Goal: Task Accomplishment & Management: Complete application form

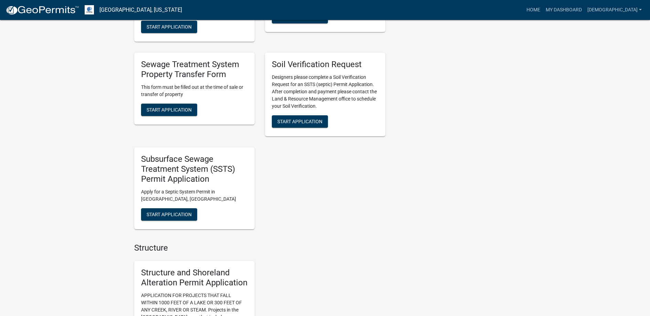
scroll to position [482, 0]
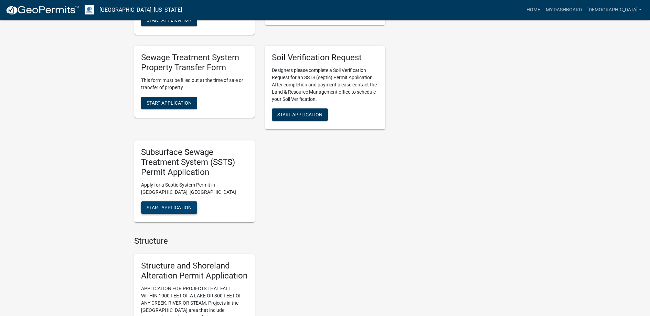
click at [174, 206] on span "Start Application" at bounding box center [169, 208] width 45 height 6
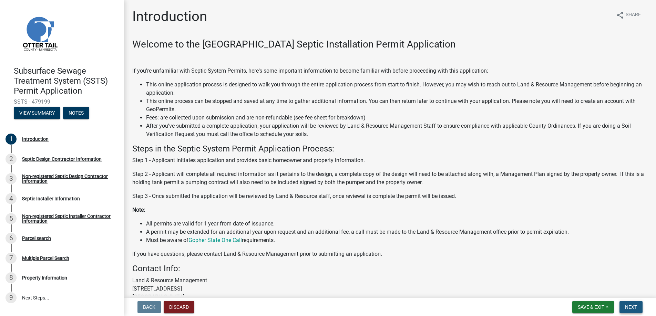
click at [631, 306] on span "Next" at bounding box center [631, 307] width 12 height 6
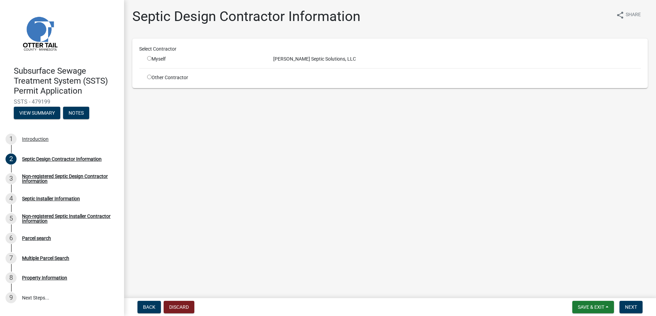
click at [150, 58] on input "radio" at bounding box center [149, 58] width 4 height 4
radio input "true"
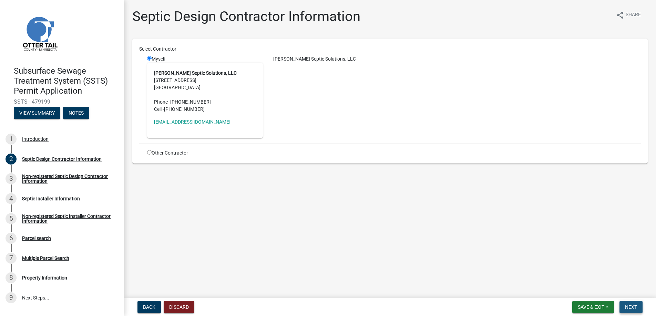
click at [625, 303] on button "Next" at bounding box center [630, 307] width 23 height 12
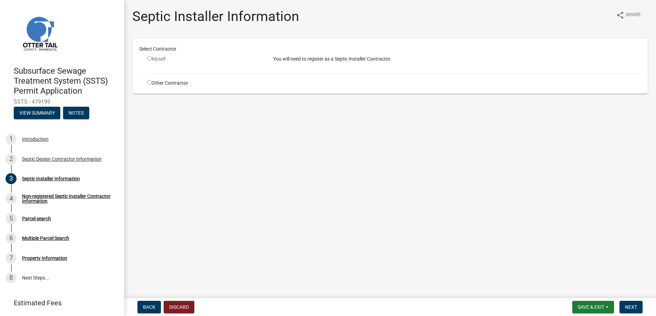
click at [149, 81] on input "radio" at bounding box center [149, 82] width 4 height 4
radio input "true"
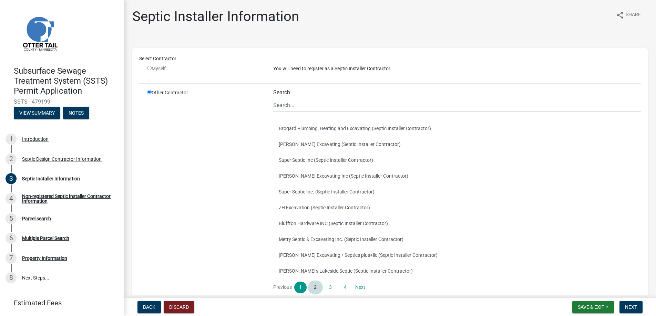
click at [313, 287] on link "2" at bounding box center [315, 288] width 12 height 12
click at [331, 286] on link "3" at bounding box center [330, 288] width 12 height 12
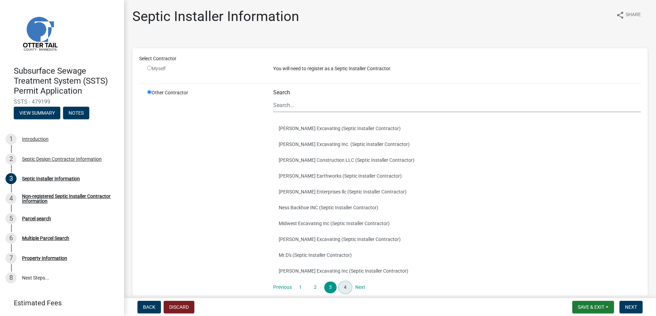
click at [346, 285] on link "4" at bounding box center [345, 288] width 12 height 12
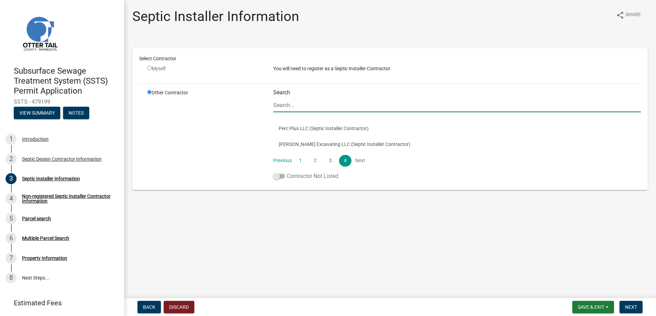
click at [279, 176] on span at bounding box center [279, 176] width 12 height 5
click at [286, 172] on input "Contractor Not Listed" at bounding box center [286, 172] width 0 height 0
click at [286, 103] on input "Search" at bounding box center [456, 105] width 367 height 14
type input "Leitch"
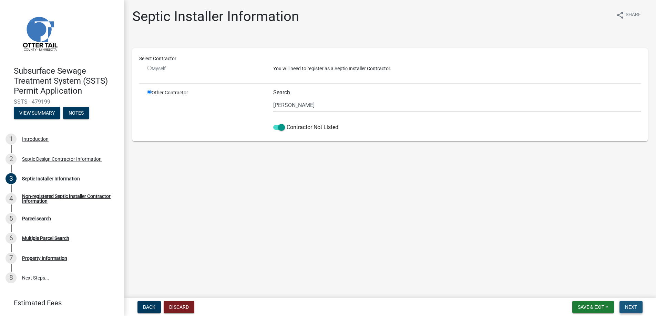
click at [632, 306] on span "Next" at bounding box center [631, 307] width 12 height 6
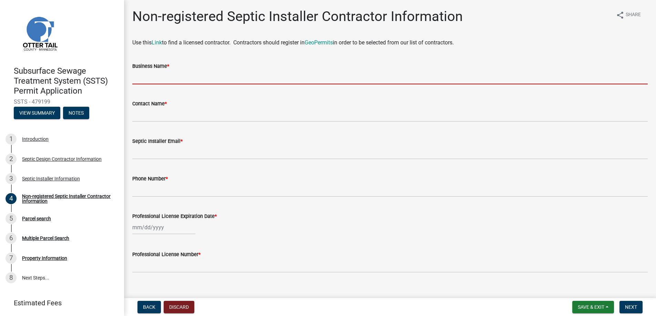
click at [155, 77] on input "Business Name *" at bounding box center [389, 77] width 515 height 14
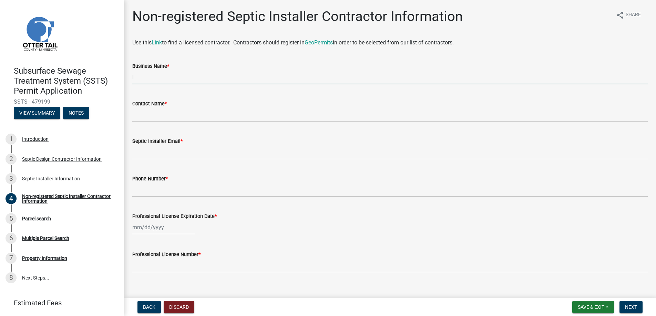
type input "Leitch Excavating"
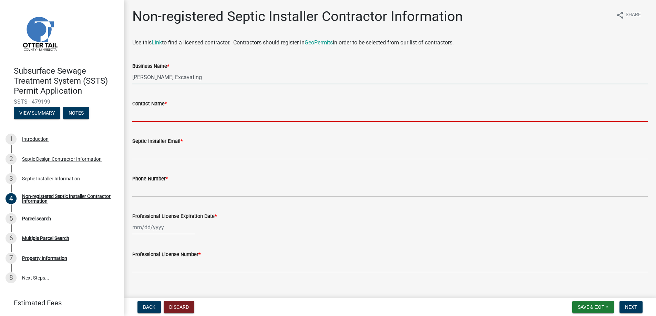
click at [158, 117] on input "Contact Name *" at bounding box center [389, 115] width 515 height 14
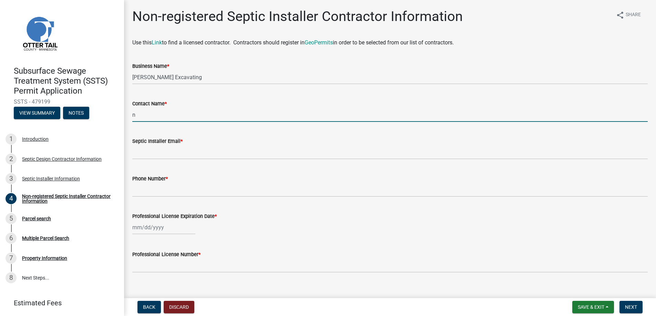
type input "Nate Lukken"
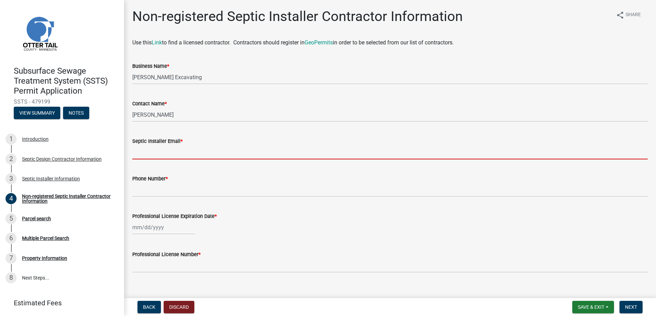
click at [153, 150] on input "Septic Installer Email *" at bounding box center [389, 152] width 515 height 14
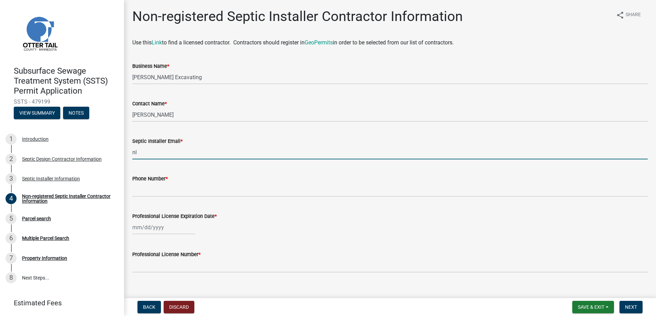
type input "nleitchex@outlook.com"
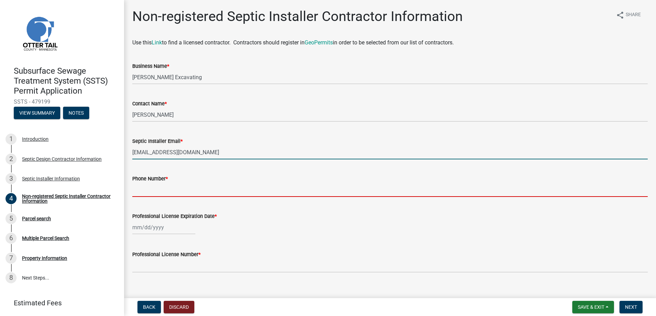
click at [152, 188] on input "Phone Number *" at bounding box center [389, 190] width 515 height 14
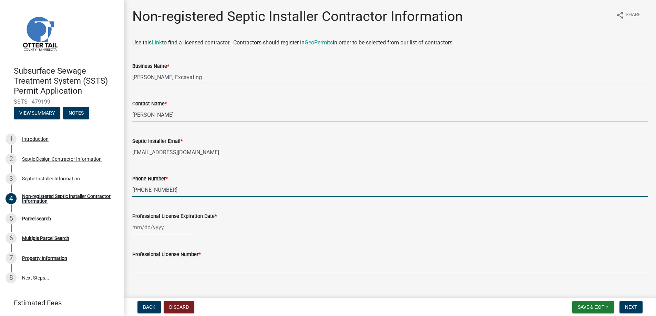
type input "218-739-2775"
select select "9"
select select "2025"
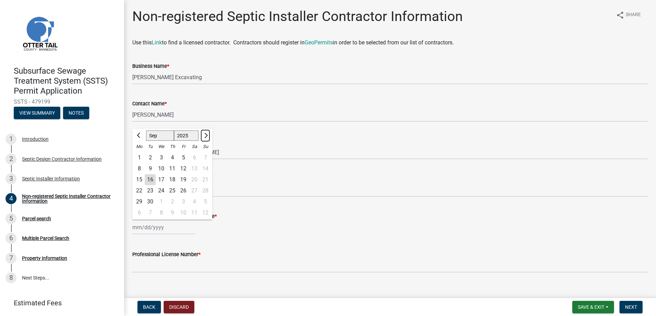
click at [205, 135] on span "Next month" at bounding box center [204, 135] width 5 height 5
select select "1"
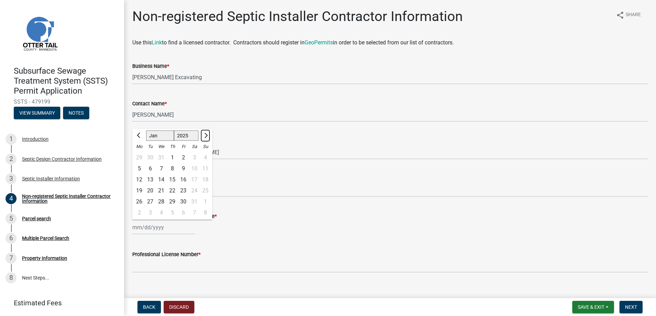
select select "2026"
click at [205, 135] on span "Next month" at bounding box center [204, 135] width 5 height 5
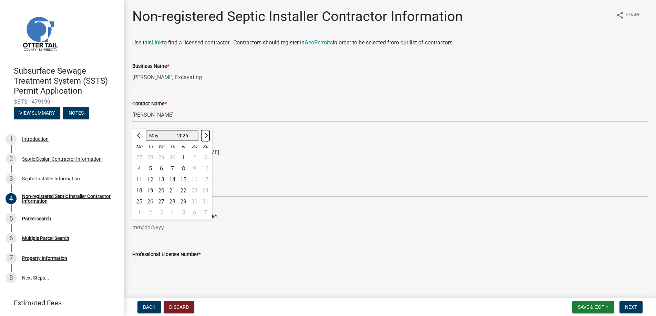
click at [205, 135] on span "Next month" at bounding box center [204, 135] width 5 height 5
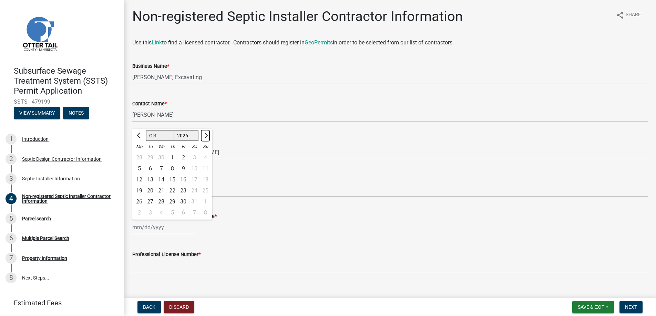
click at [205, 135] on span "Next month" at bounding box center [204, 135] width 5 height 5
select select "1"
select select "2027"
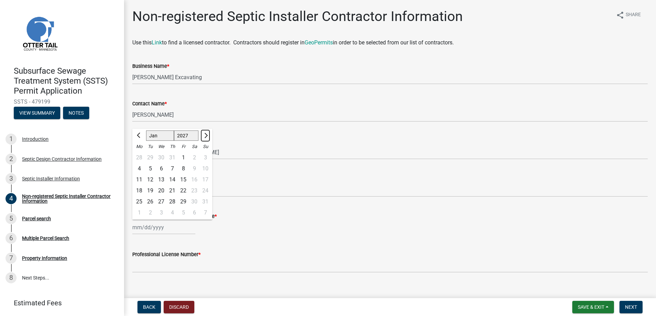
click at [205, 135] on span "Next month" at bounding box center [204, 135] width 5 height 5
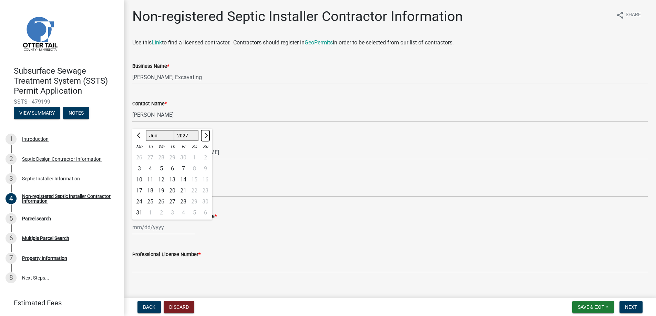
click at [205, 135] on span "Next month" at bounding box center [204, 135] width 5 height 5
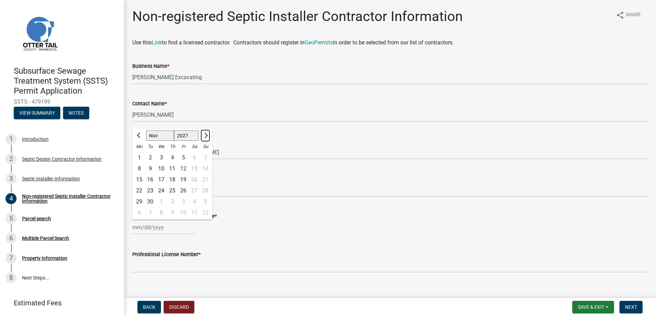
click at [205, 135] on span "Next month" at bounding box center [204, 135] width 5 height 5
select select "2"
select select "2028"
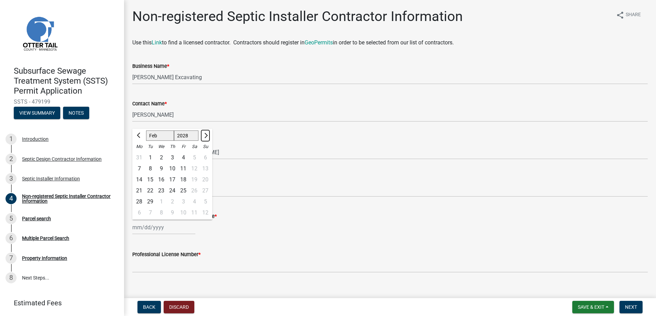
click at [205, 135] on span "Next month" at bounding box center [204, 135] width 5 height 5
select select "5"
click at [138, 157] on div "1" at bounding box center [139, 157] width 11 height 11
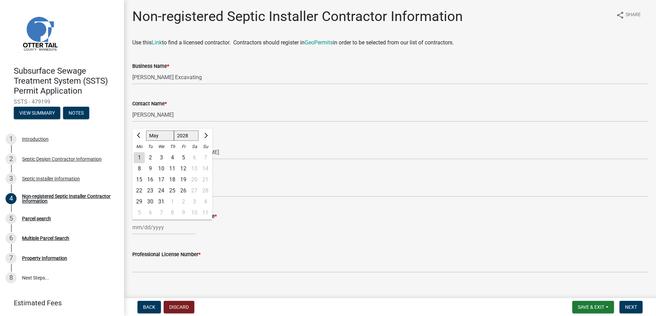
type input "05/01/2028"
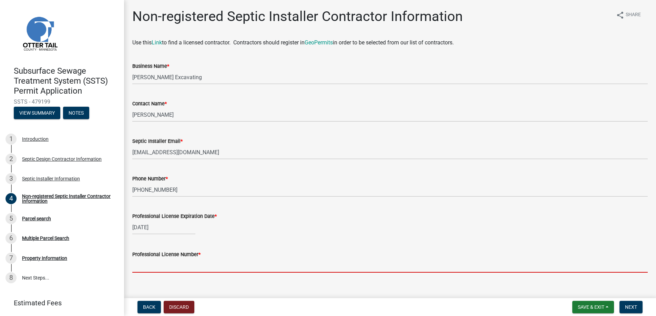
click at [148, 268] on input "Professional License Number *" at bounding box center [389, 266] width 515 height 14
type input "L4296"
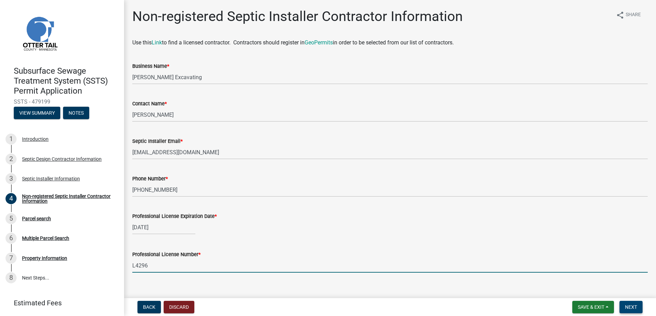
click at [630, 304] on span "Next" at bounding box center [631, 307] width 12 height 6
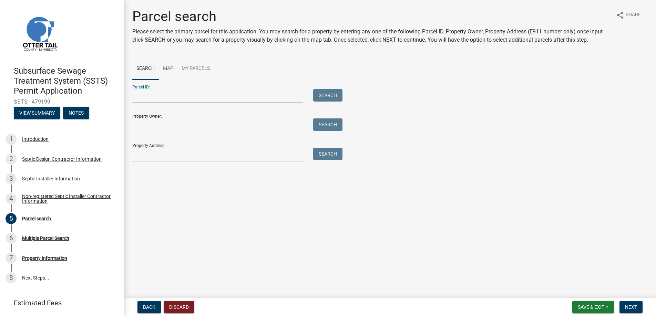
click at [142, 96] on input "Parcel ID:" at bounding box center [217, 96] width 170 height 14
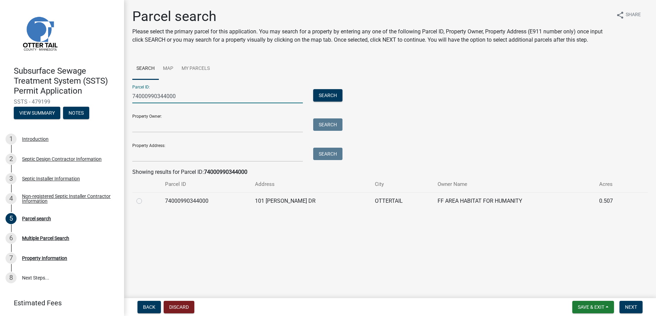
type input "74000990344000"
click at [145, 197] on label at bounding box center [145, 197] width 0 height 0
click at [145, 201] on input "radio" at bounding box center [147, 199] width 4 height 4
radio input "true"
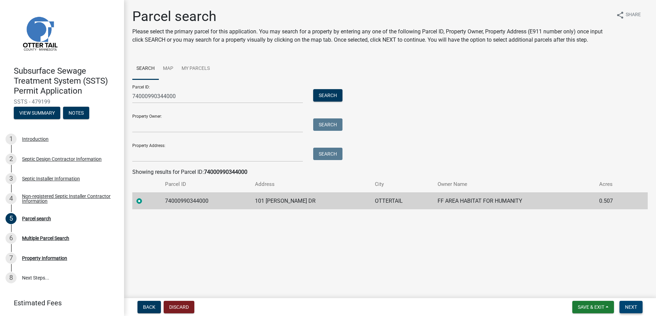
click at [631, 307] on span "Next" at bounding box center [631, 307] width 12 height 6
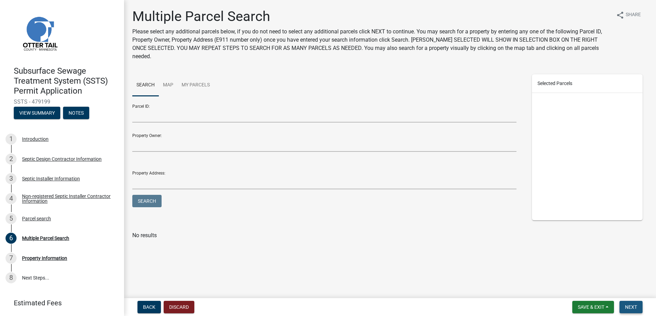
drag, startPoint x: 627, startPoint y: 304, endPoint x: 632, endPoint y: 304, distance: 5.5
click at [632, 304] on span "Next" at bounding box center [631, 307] width 12 height 6
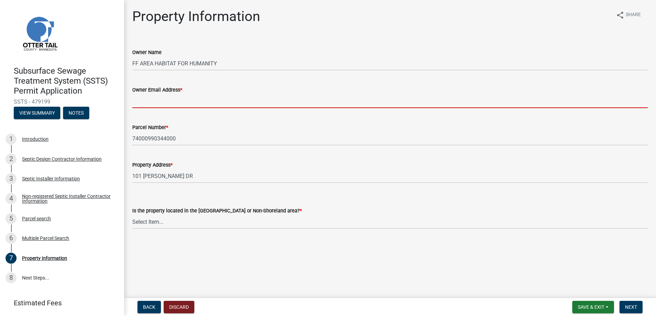
click at [150, 102] on input "Owner Email Address *" at bounding box center [389, 101] width 515 height 14
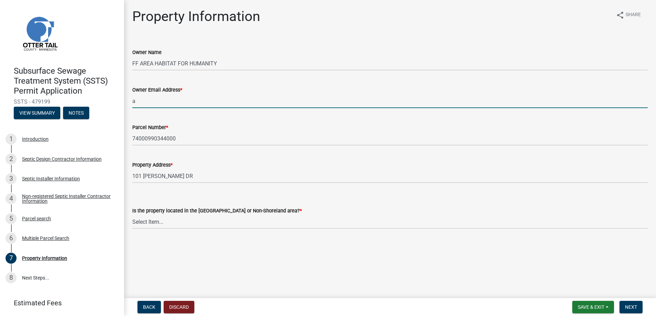
type input "abc@123.com"
click at [152, 221] on select "Select Item... Shoreland Non-Shoreland" at bounding box center [389, 222] width 515 height 14
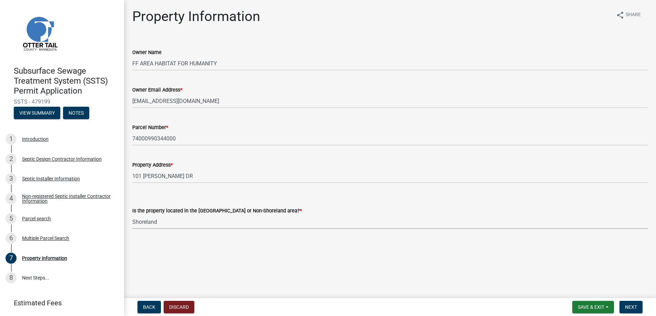
click at [132, 215] on select "Select Item... Shoreland Non-Shoreland" at bounding box center [389, 222] width 515 height 14
select select "f91142e6-e911-469c-9754-896c7e7f9e05"
click at [633, 307] on span "Next" at bounding box center [631, 307] width 12 height 6
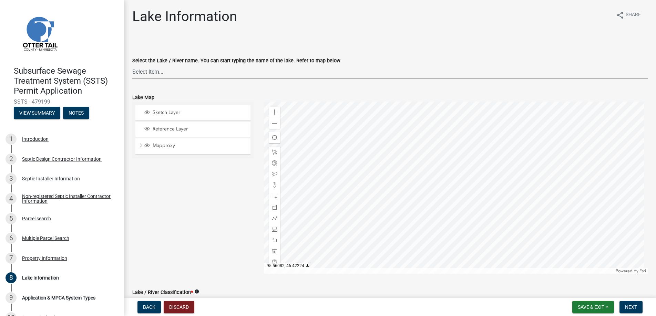
click at [145, 67] on select "Select Item... None Adley 56-031 Albert 56-118 Alfred 56-600 Alice 56-244 Alice…" at bounding box center [389, 72] width 515 height 14
click at [132, 65] on select "Select Item... None Adley 56-031 Albert 56-118 Alfred 56-600 Alice 56-244 Alice…" at bounding box center [389, 72] width 515 height 14
select select "e804730b-bc2b-42b6-b93e-837114b6ee4a"
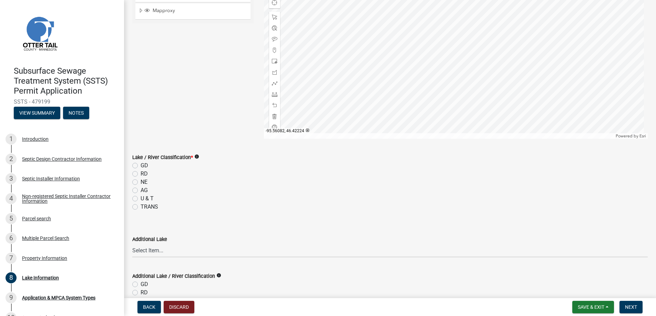
scroll to position [138, 0]
click at [140, 170] on label "RD" at bounding box center [143, 171] width 7 height 8
click at [140, 170] on input "RD" at bounding box center [142, 169] width 4 height 4
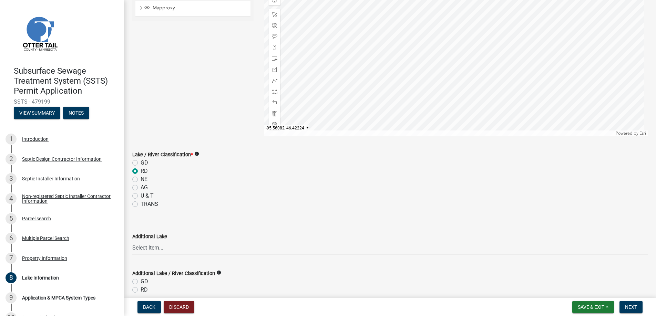
radio input "true"
click at [631, 305] on span "Next" at bounding box center [631, 307] width 12 height 6
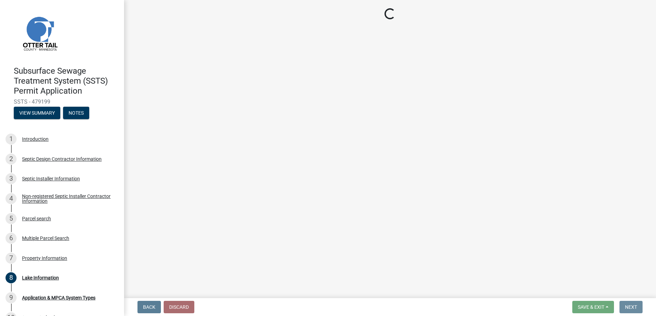
scroll to position [0, 0]
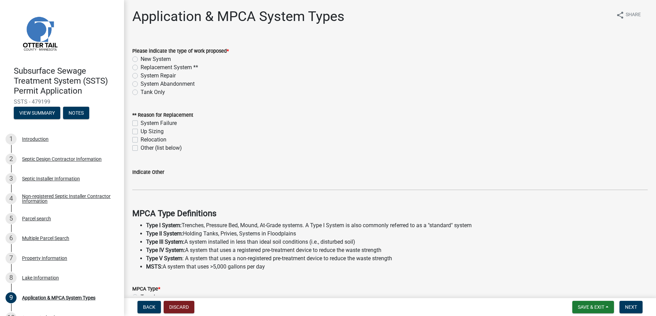
click at [140, 58] on label "New System" at bounding box center [155, 59] width 30 height 8
click at [140, 58] on input "New System" at bounding box center [142, 57] width 4 height 4
radio input "true"
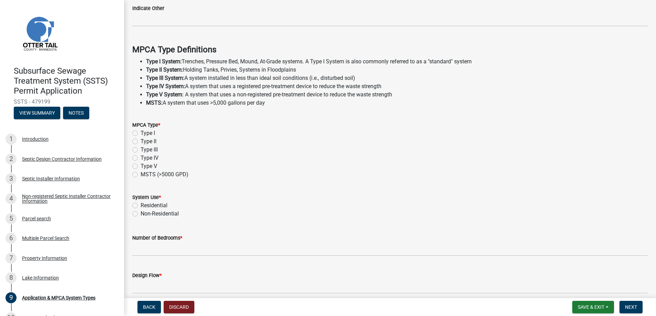
scroll to position [172, 0]
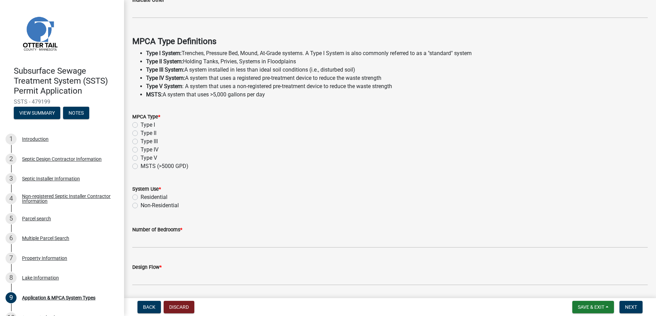
click at [140, 125] on label "Type I" at bounding box center [147, 125] width 14 height 8
click at [140, 125] on input "Type I" at bounding box center [142, 123] width 4 height 4
radio input "true"
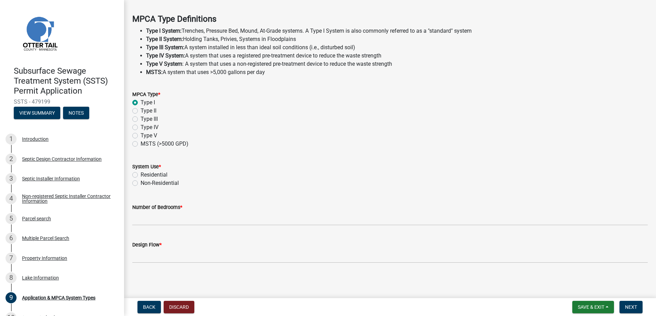
click at [140, 175] on label "Residential" at bounding box center [153, 175] width 27 height 8
click at [140, 175] on input "Residential" at bounding box center [142, 173] width 4 height 4
radio input "true"
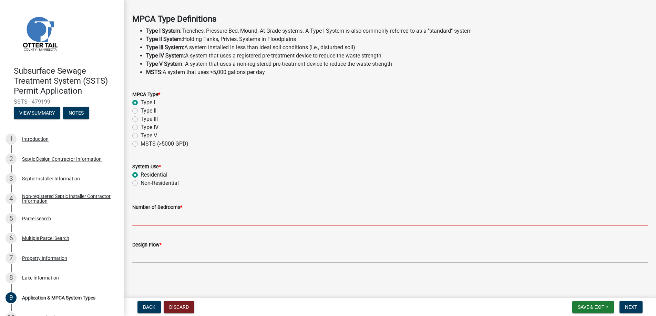
click at [153, 218] on input "Number of Bedrooms *" at bounding box center [389, 218] width 515 height 14
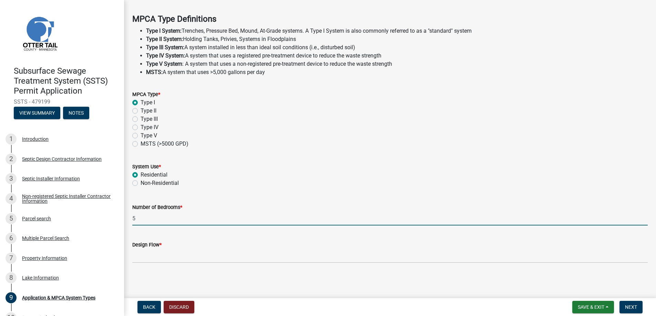
type input "5"
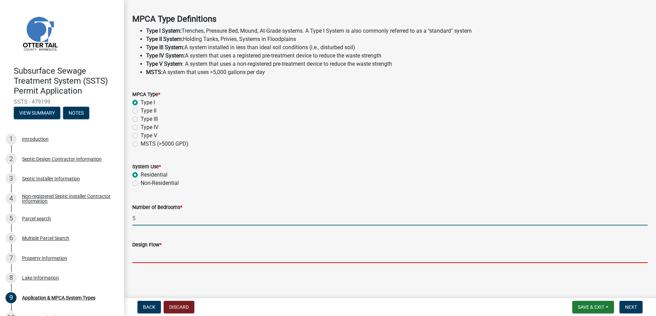
click at [148, 258] on input "Design Flow *" at bounding box center [389, 256] width 515 height 14
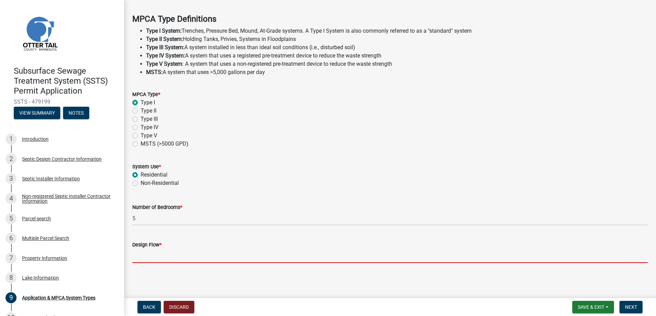
type input "750"
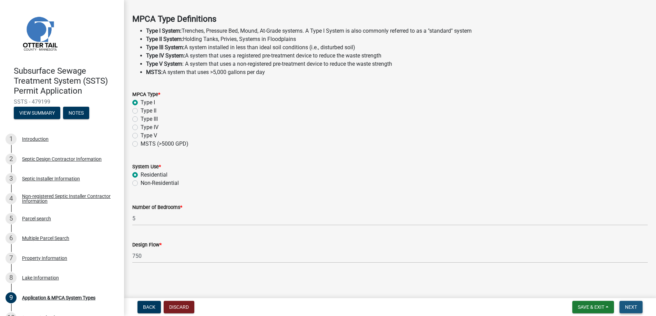
click at [635, 304] on button "Next" at bounding box center [630, 307] width 23 height 12
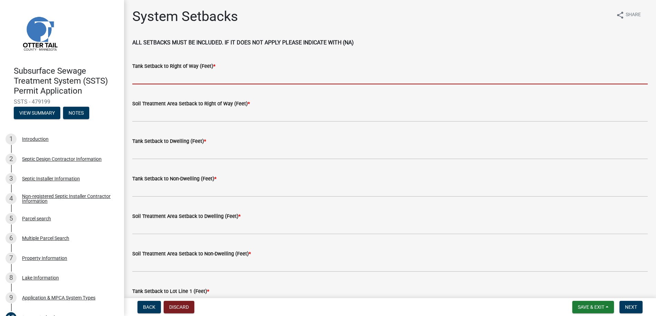
click at [150, 76] on input "Tank Setback to Right of Way (Feet) *" at bounding box center [389, 77] width 515 height 14
type input "+100"
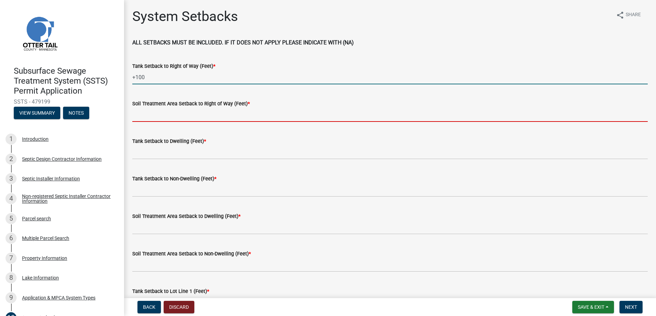
click at [163, 112] on input "Soil Treatment Area Setback to Right of Way (Feet) *" at bounding box center [389, 115] width 515 height 14
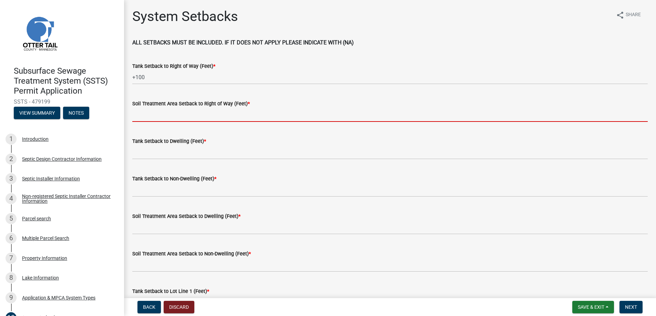
type input "+100"
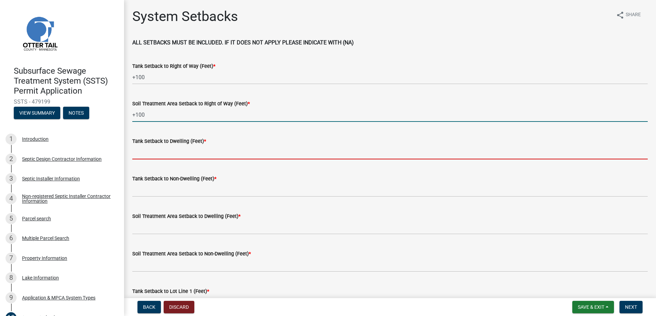
click at [155, 152] on input "Tank Setback to Dwelling (Feet) *" at bounding box center [389, 152] width 515 height 14
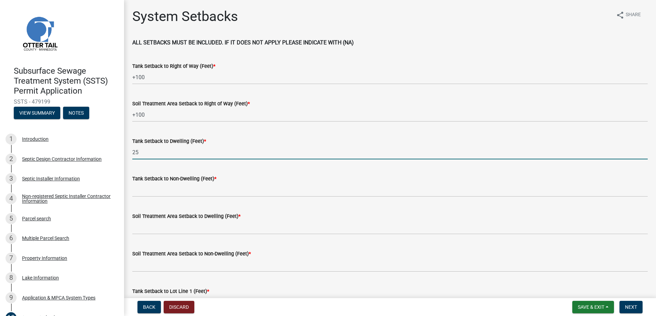
type input "25"
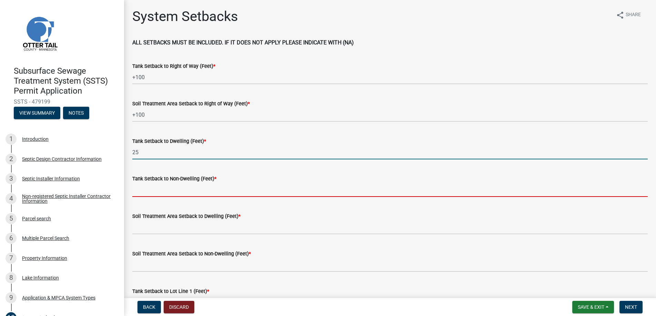
click at [156, 189] on input "Tank Setback to Non-Dwelling (Feet) *" at bounding box center [389, 190] width 515 height 14
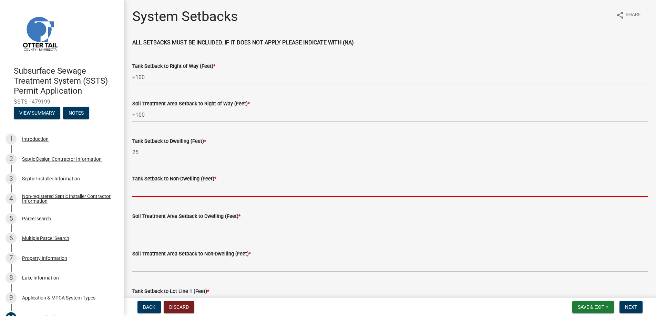
type input "na"
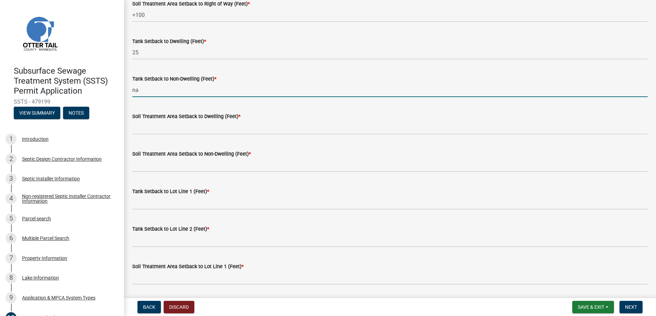
scroll to position [103, 0]
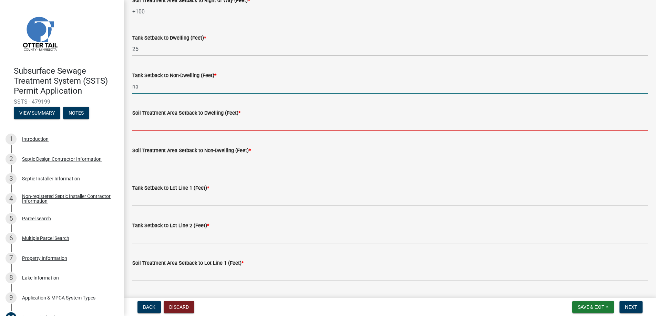
click at [163, 122] on input "Soil Treatment Area Setback to Dwelling (Feet) *" at bounding box center [389, 124] width 515 height 14
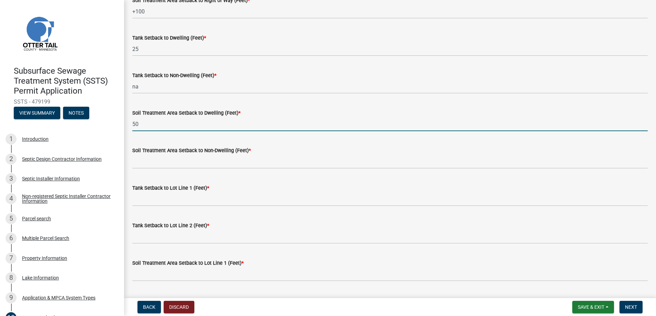
type input "50"
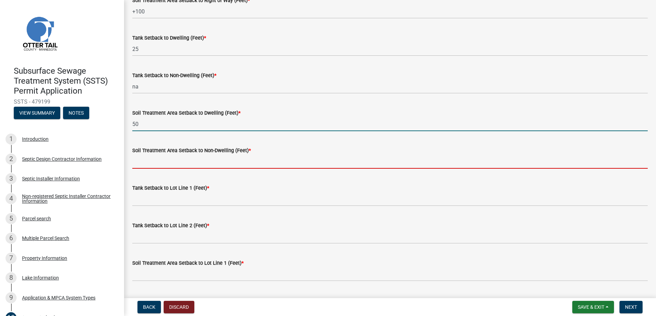
click at [155, 161] on input "Soil Treatment Area Setback to Non-Dwelling (Feet) *" at bounding box center [389, 162] width 515 height 14
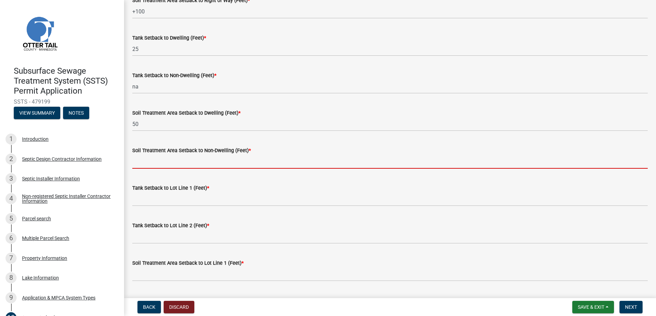
type input "na"
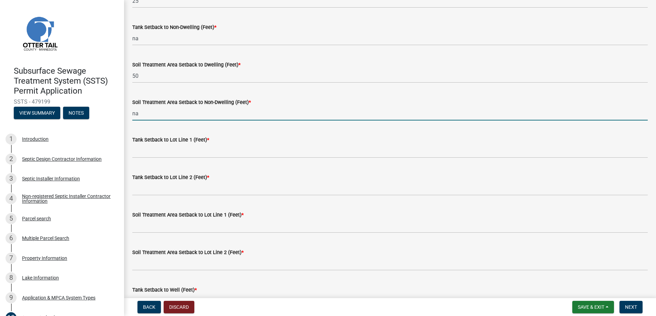
scroll to position [172, 0]
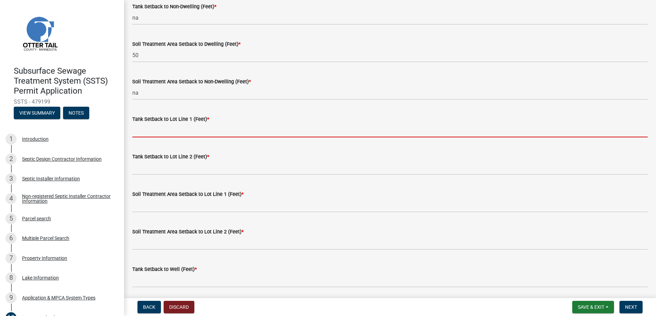
click at [159, 126] on input "Tank Setback to Lot Line 1 (Feet) *" at bounding box center [389, 130] width 515 height 14
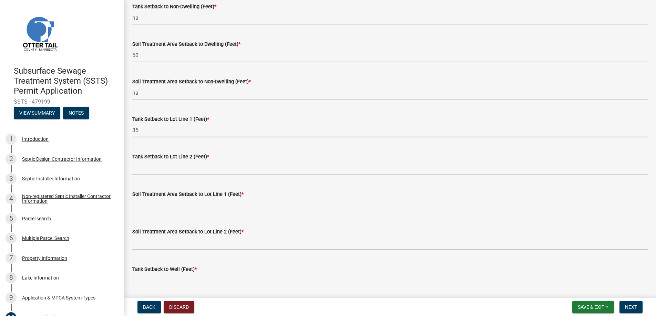
type input "35"
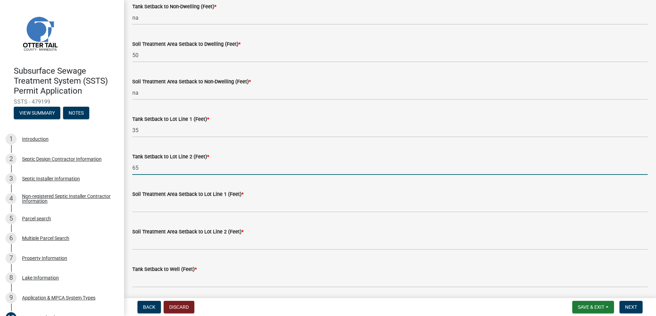
type input "65"
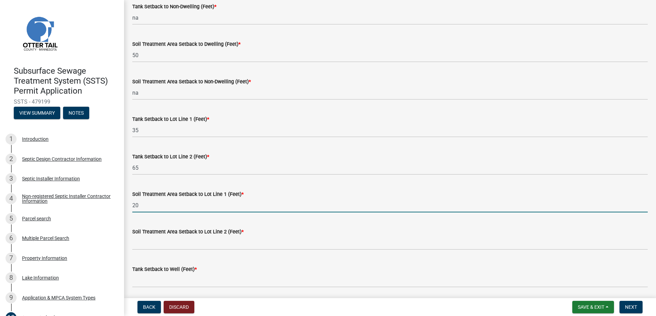
type input "20"
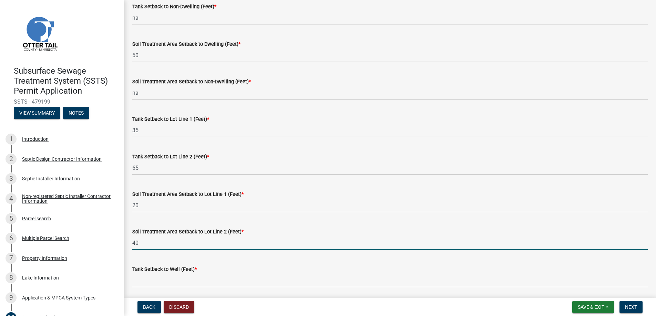
type input "40"
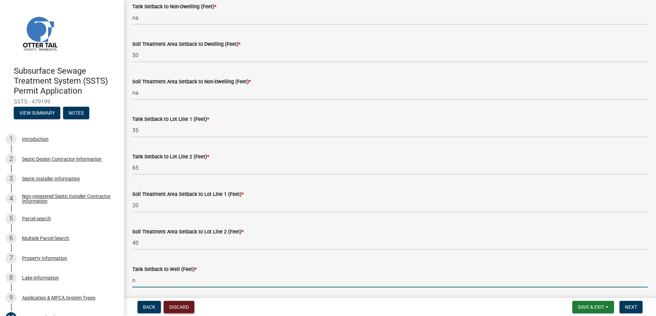
type input "NA"
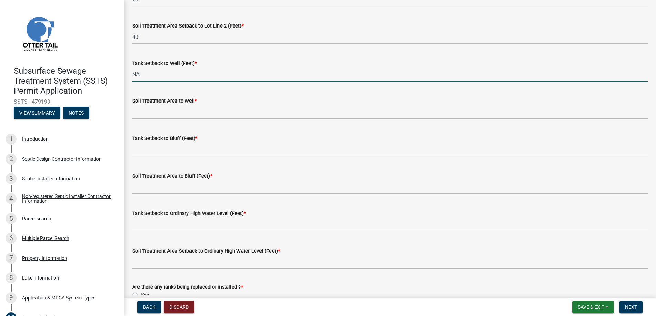
scroll to position [379, 0]
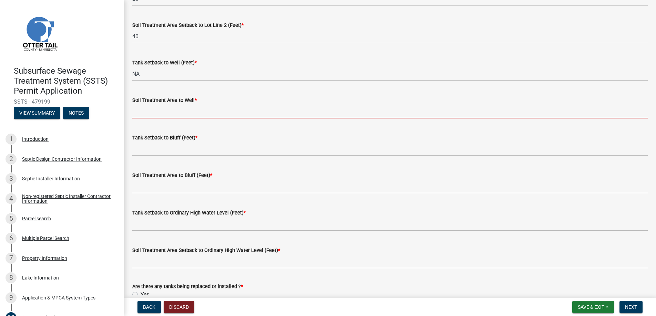
click at [161, 111] on input "Soil Treatment Area to Well *" at bounding box center [389, 111] width 515 height 14
type input "na"
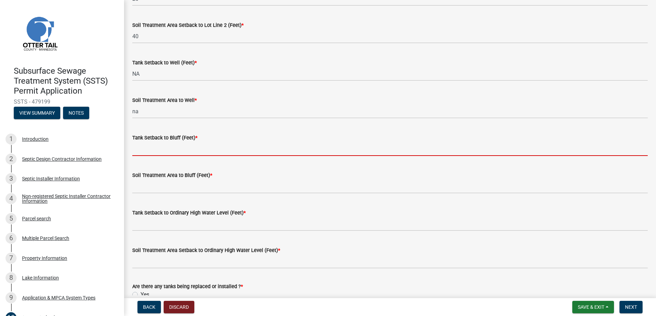
click at [156, 147] on input "Tank Setback to Bluff (Feet) *" at bounding box center [389, 149] width 515 height 14
type input "na"
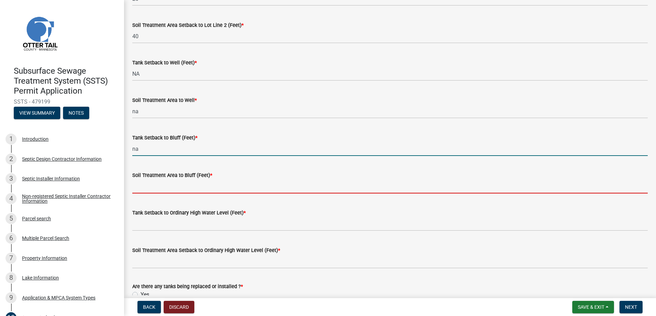
click at [166, 186] on input "Soil Treatment Area to Bluff (Feet) *" at bounding box center [389, 186] width 515 height 14
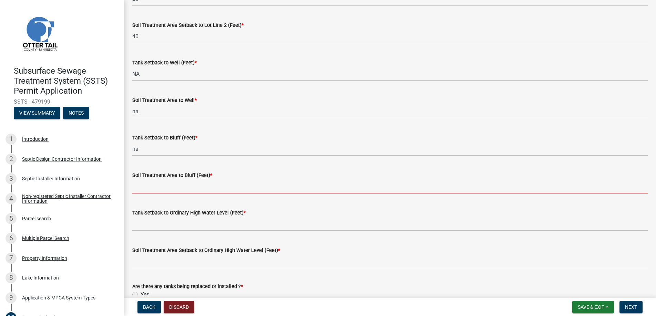
type input "na"
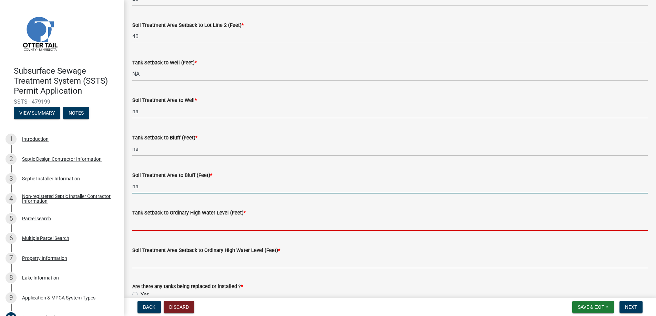
click at [171, 222] on input "Tank Setback to Ordinary High Water Level (Feet) *" at bounding box center [389, 224] width 515 height 14
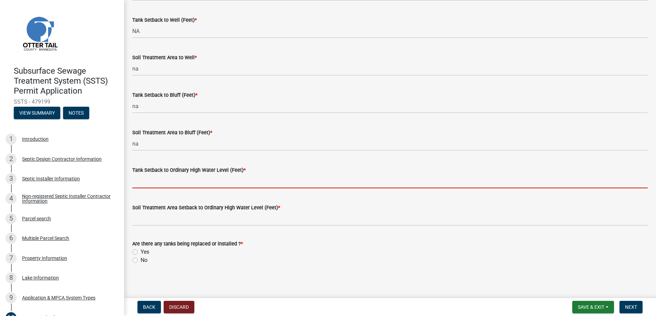
scroll to position [423, 0]
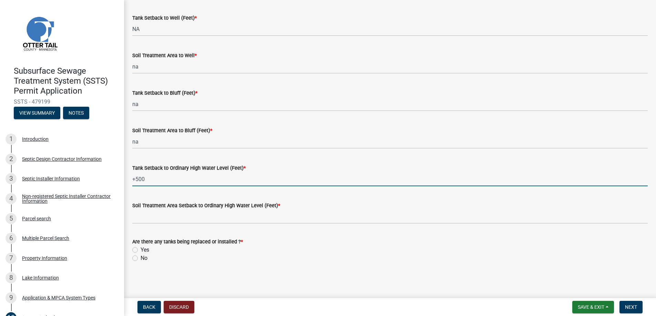
type input "+500"
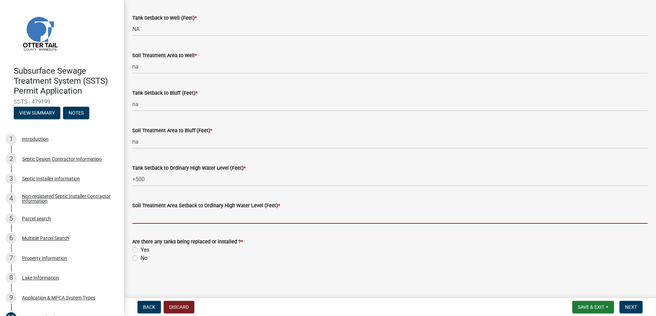
click at [180, 216] on input "Soil Treatment Area Setback to Ordinary High Water Level (Feet) *" at bounding box center [389, 217] width 515 height 14
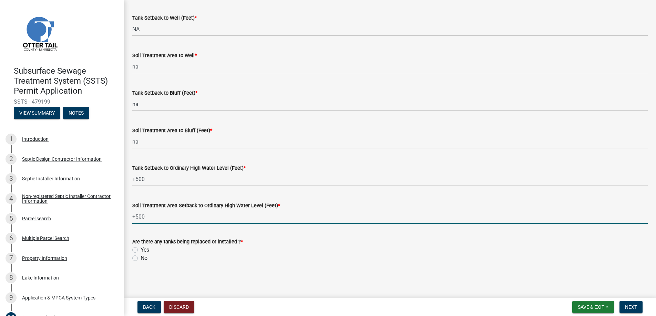
type input "+500"
click at [140, 249] on label "Yes" at bounding box center [144, 250] width 9 height 8
click at [140, 249] on input "Yes" at bounding box center [142, 248] width 4 height 4
radio input "true"
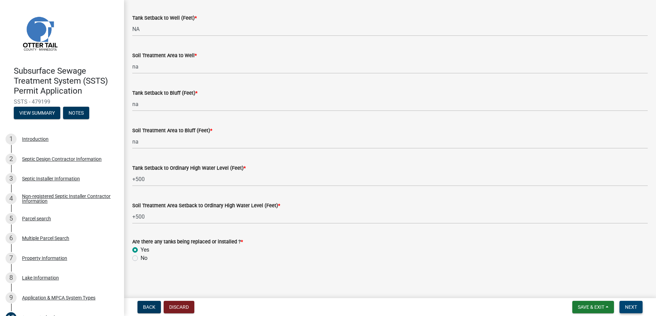
click at [632, 307] on span "Next" at bounding box center [631, 307] width 12 height 6
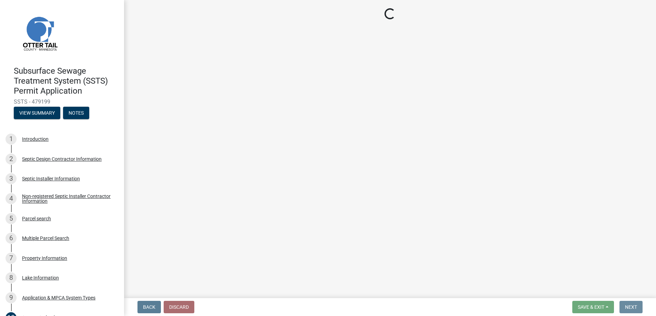
scroll to position [0, 0]
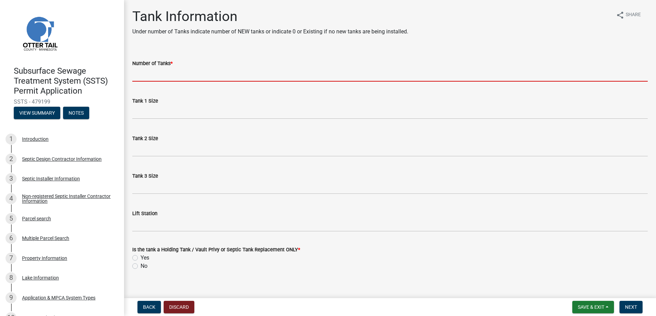
click at [162, 72] on input "Number of Tanks *" at bounding box center [389, 74] width 515 height 14
type input "1"
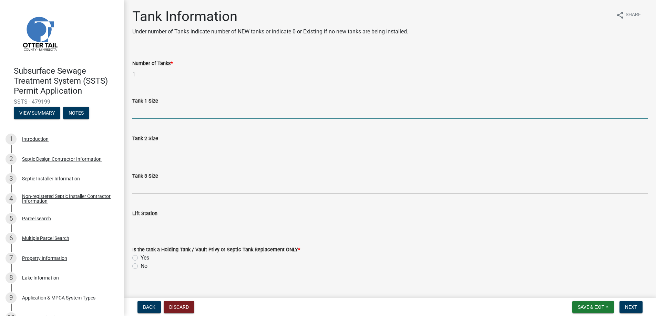
click at [150, 113] on input "Tank 1 Size" at bounding box center [389, 112] width 515 height 14
type input "2250"
click at [140, 265] on label "No" at bounding box center [143, 266] width 7 height 8
click at [140, 265] on input "No" at bounding box center [142, 264] width 4 height 4
radio input "true"
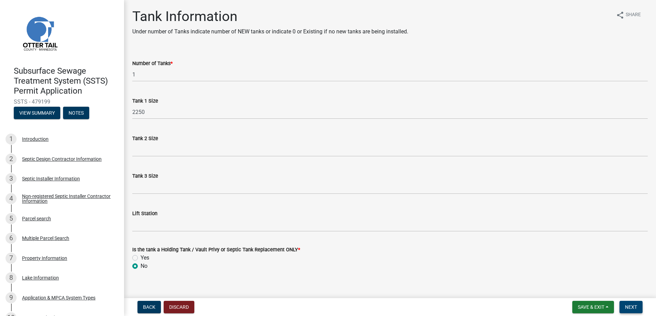
click at [629, 304] on span "Next" at bounding box center [631, 307] width 12 height 6
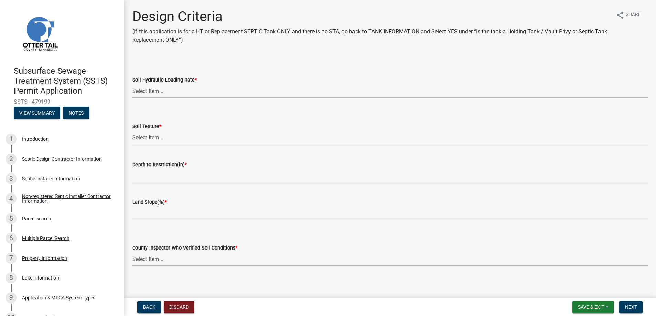
click at [156, 87] on select "Select Item... 1.6 gpd/ft2 1.2 gpd/ft2 1.0 gpd/ft2 0.87 gpd/ft2 0.78 gpd/ft2 0.…" at bounding box center [389, 91] width 515 height 14
click at [132, 84] on select "Select Item... 1.6 gpd/ft2 1.2 gpd/ft2 1.0 gpd/ft2 0.87 gpd/ft2 0.78 gpd/ft2 0.…" at bounding box center [389, 91] width 515 height 14
select select "eaa6e4cf-be76-4366-bfe5-e87acfaaf3f4"
click at [147, 136] on select "Select Item... Coarse Sand (COS) Sand (S) Fine Sand (FS) Very Fine Sand (VFS) L…" at bounding box center [389, 137] width 515 height 14
click at [132, 130] on select "Select Item... Coarse Sand (COS) Sand (S) Fine Sand (FS) Very Fine Sand (VFS) L…" at bounding box center [389, 137] width 515 height 14
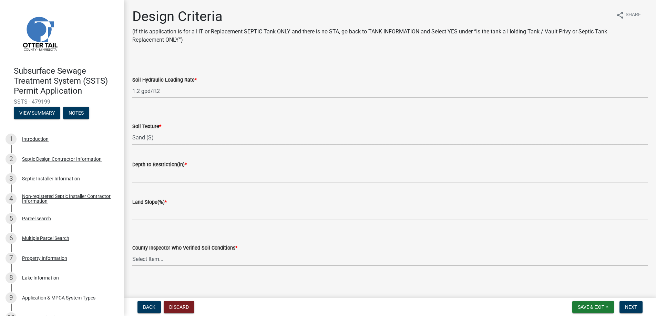
select select "48b77c43-c0ca-4757-a1b1-e2e69db0f822"
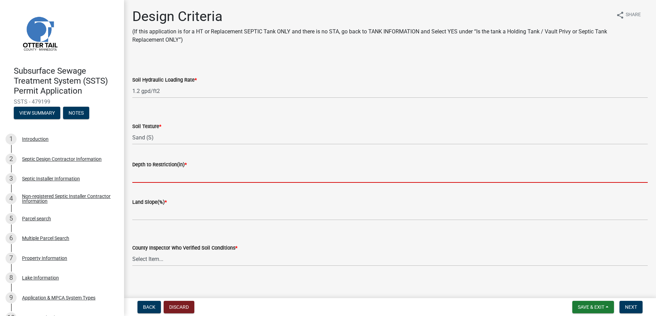
click at [157, 173] on input "Depth to Restriction(in) *" at bounding box center [389, 176] width 515 height 14
type input "84"
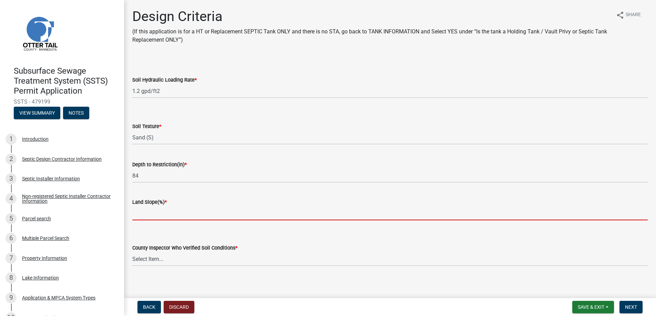
click at [151, 212] on input "Land Slope(%) *" at bounding box center [389, 213] width 515 height 14
type input "0"
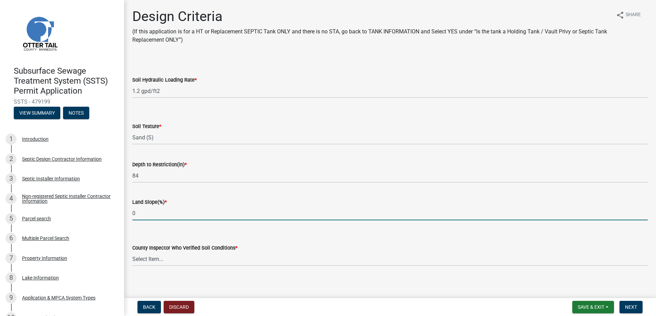
scroll to position [4, 0]
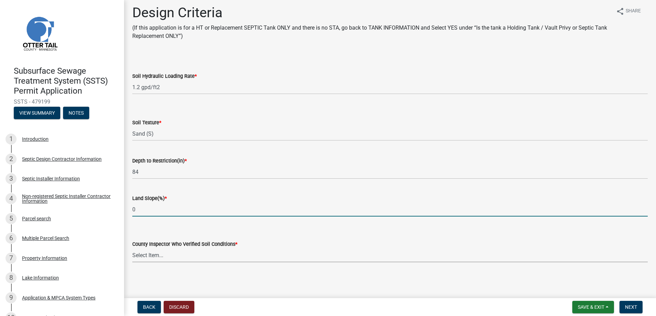
click at [155, 253] on select "Select Item... Alexis Newark Andrea Perales Brittany Tollefson Chris LeClair Co…" at bounding box center [389, 255] width 515 height 14
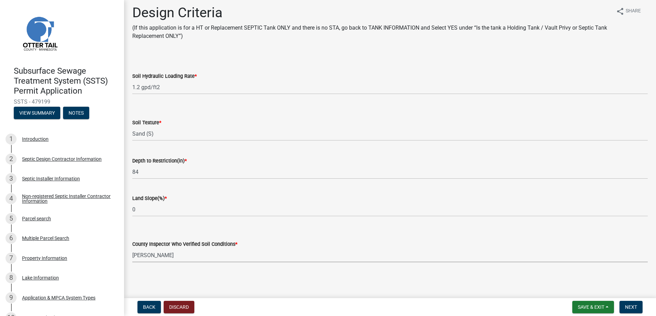
click at [132, 248] on select "Select Item... Alexis Newark Andrea Perales Brittany Tollefson Chris LeClair Co…" at bounding box center [389, 255] width 515 height 14
select select "14354fbd-e666-4c9c-b77c-8c181d233a28"
click at [632, 306] on span "Next" at bounding box center [631, 307] width 12 height 6
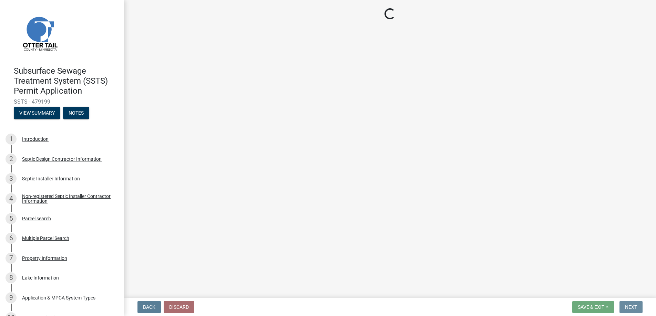
scroll to position [0, 0]
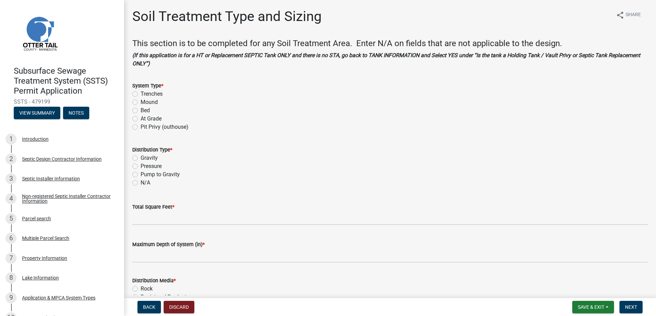
click at [140, 92] on label "Trenches" at bounding box center [151, 94] width 22 height 8
click at [140, 92] on input "Trenches" at bounding box center [142, 92] width 4 height 4
radio input "true"
click at [140, 158] on label "Gravity" at bounding box center [148, 158] width 17 height 8
click at [140, 158] on input "Gravity" at bounding box center [142, 156] width 4 height 4
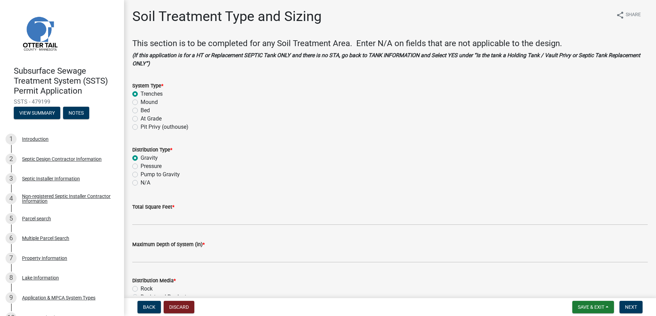
radio input "true"
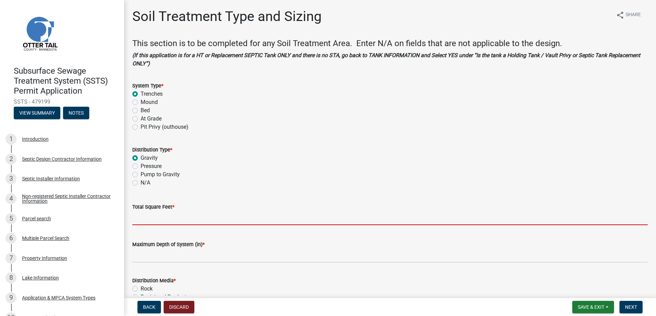
click at [149, 218] on input "Total Square Feet *" at bounding box center [389, 218] width 515 height 14
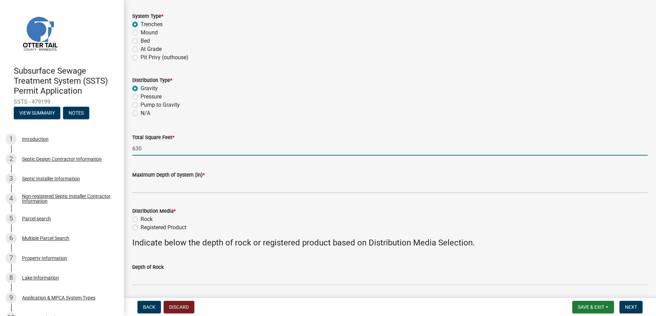
scroll to position [103, 0]
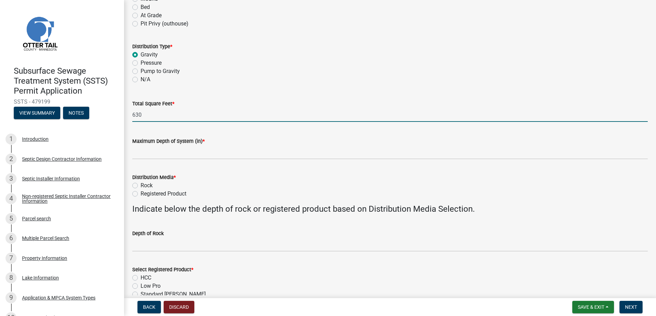
type input "630"
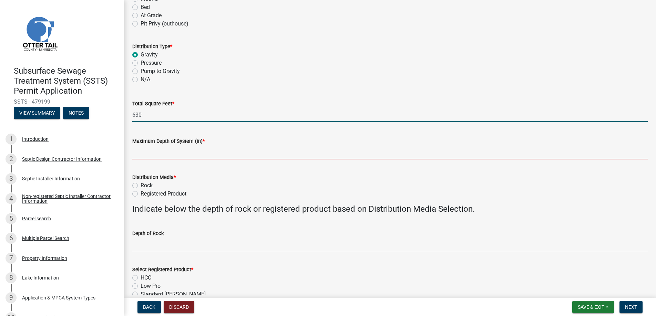
click at [157, 151] on input "Maximum Depth of System (in) *" at bounding box center [389, 152] width 515 height 14
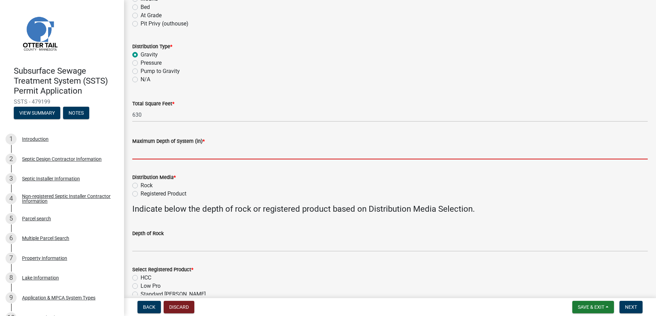
type input "48"
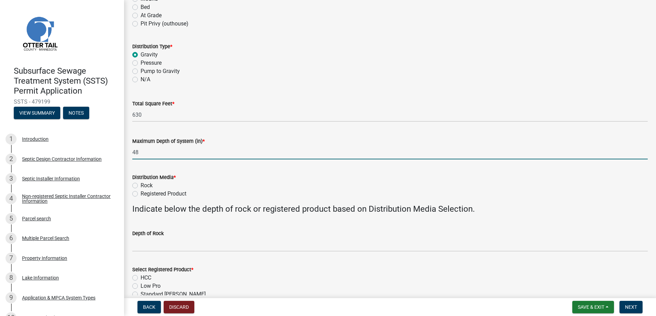
click at [140, 192] on label "Registered Product" at bounding box center [163, 194] width 46 height 8
click at [140, 192] on input "Registered Product" at bounding box center [142, 192] width 4 height 4
radio input "true"
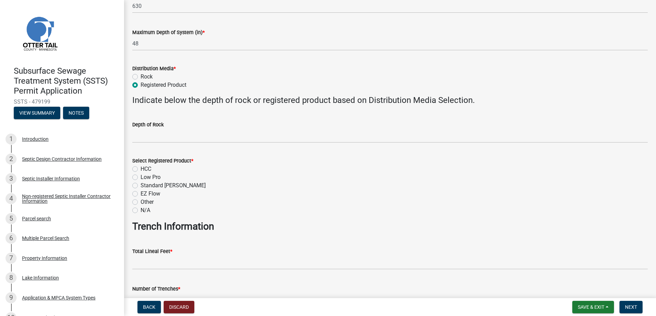
scroll to position [241, 0]
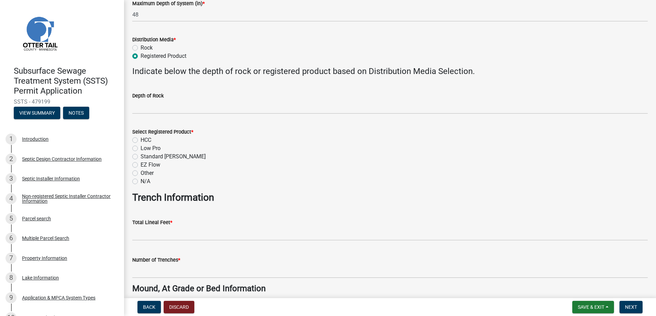
click at [140, 139] on label "HCC" at bounding box center [145, 140] width 11 height 8
click at [140, 139] on input "HCC" at bounding box center [142, 138] width 4 height 4
radio input "true"
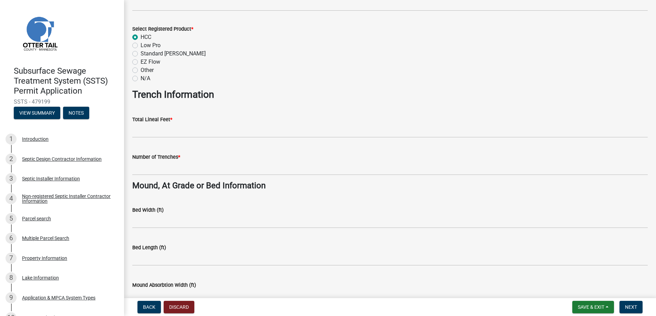
scroll to position [344, 0]
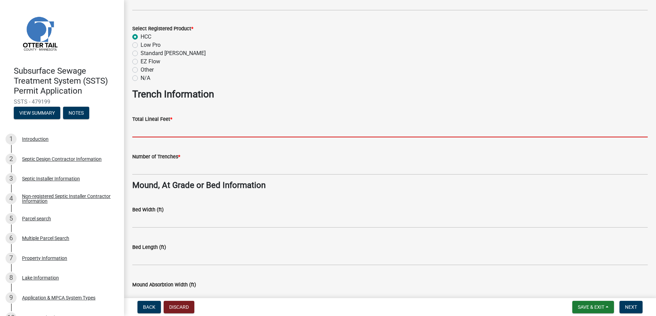
click at [145, 131] on input "Total Lineal Feet *" at bounding box center [389, 130] width 515 height 14
type input "168"
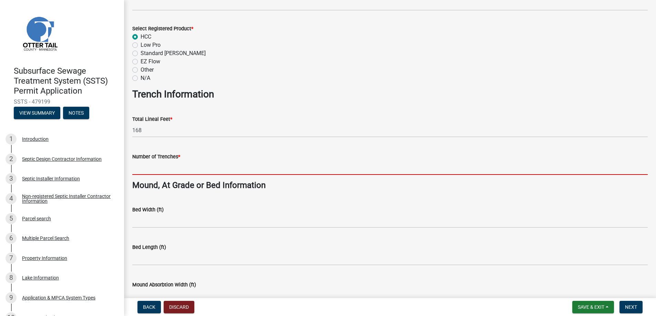
click at [153, 168] on input "Number of Trenches *" at bounding box center [389, 168] width 515 height 14
type input "7"
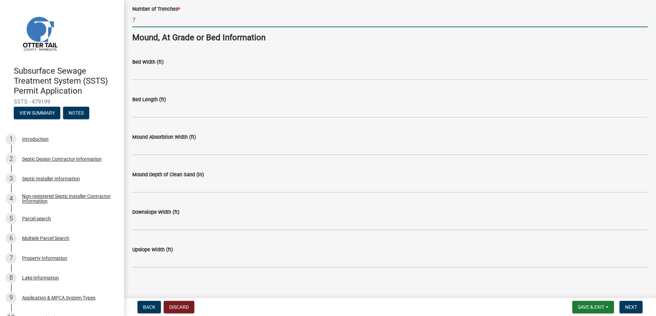
scroll to position [497, 0]
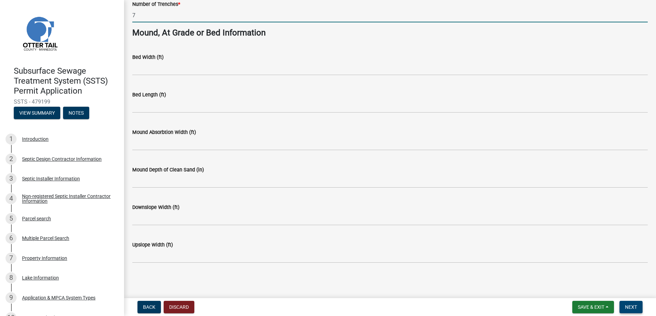
click at [632, 306] on span "Next" at bounding box center [631, 307] width 12 height 6
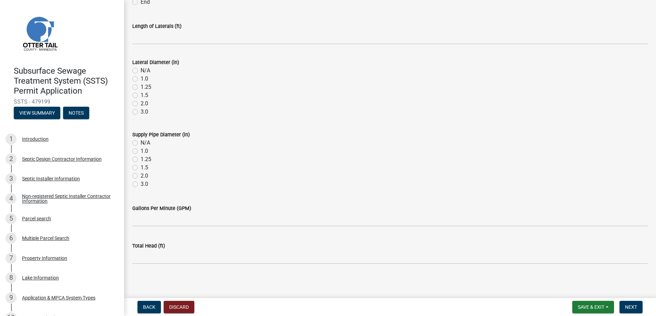
scroll to position [243, 0]
click at [629, 303] on button "Next" at bounding box center [630, 307] width 23 height 12
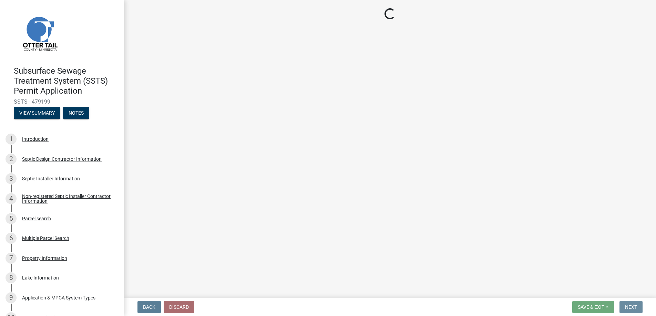
scroll to position [0, 0]
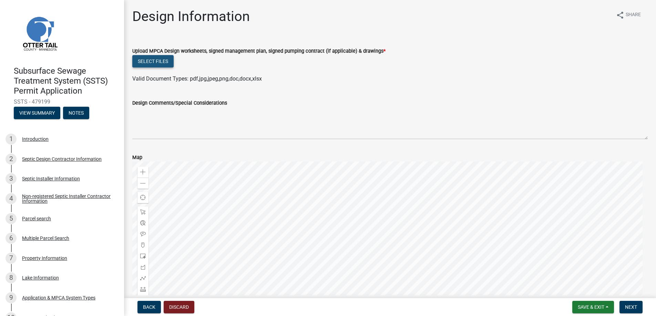
click at [154, 59] on button "Select files" at bounding box center [152, 61] width 41 height 12
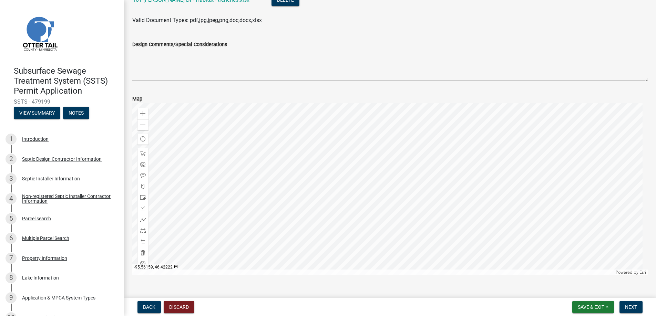
scroll to position [247, 0]
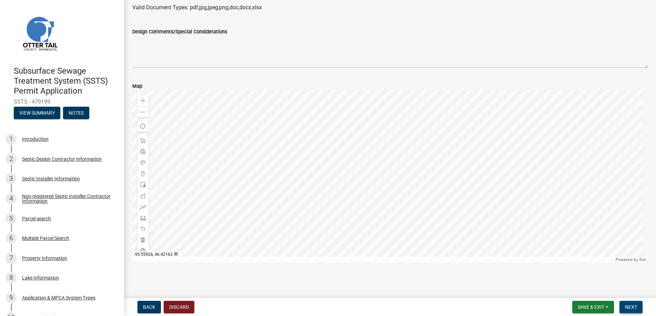
click at [630, 306] on span "Next" at bounding box center [631, 307] width 12 height 6
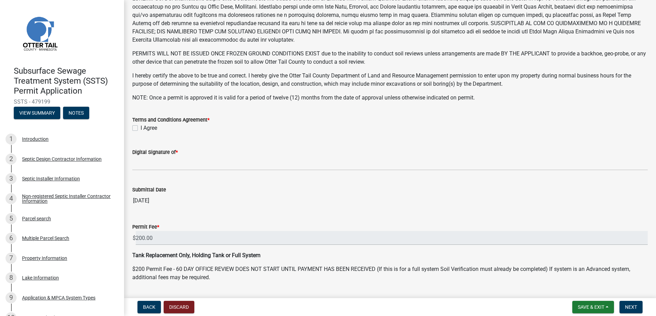
scroll to position [134, 0]
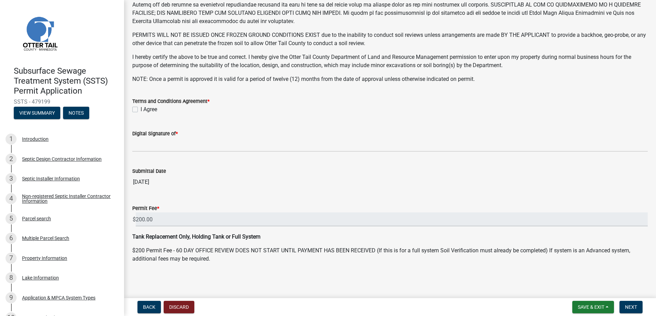
click at [140, 108] on label "I Agree" at bounding box center [148, 109] width 17 height 8
click at [140, 108] on input "I Agree" at bounding box center [142, 107] width 4 height 4
checkbox input "true"
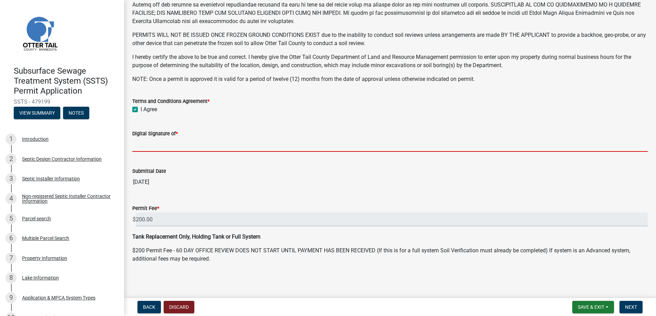
click at [148, 142] on input "Digital Signature of *" at bounding box center [389, 145] width 515 height 14
type input "Bill Schueller"
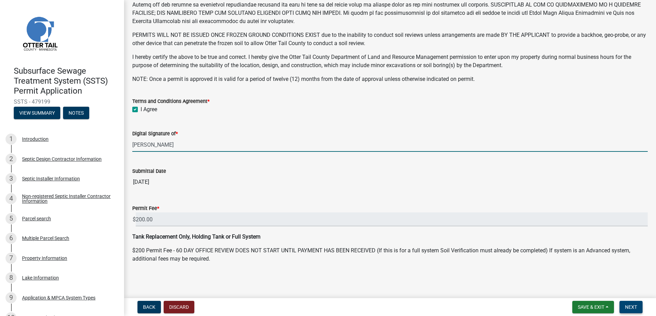
click at [630, 304] on span "Next" at bounding box center [631, 307] width 12 height 6
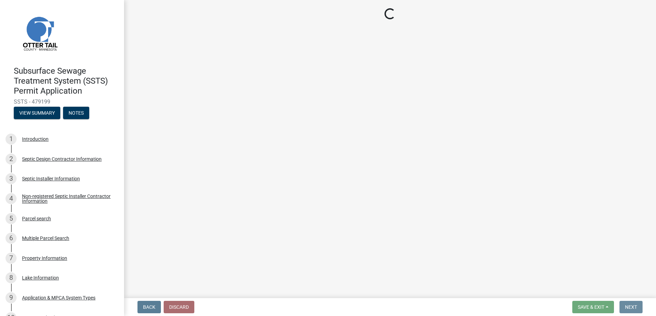
scroll to position [0, 0]
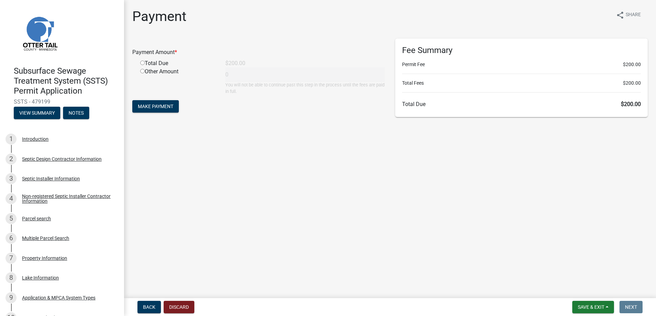
click at [143, 62] on input "radio" at bounding box center [142, 63] width 4 height 4
radio input "true"
type input "200"
click at [152, 104] on span "Make Payment" at bounding box center [155, 107] width 35 height 6
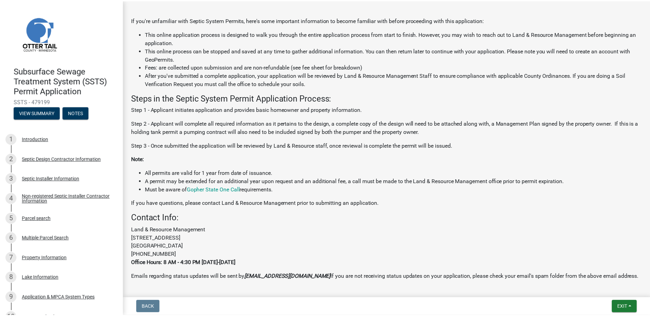
scroll to position [164, 0]
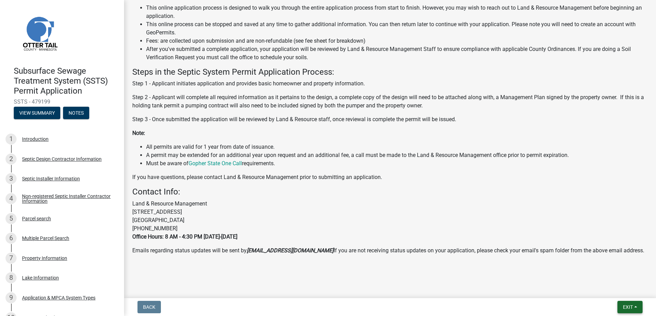
click at [626, 305] on span "Exit" at bounding box center [627, 307] width 10 height 6
click at [616, 286] on button "Save & Exit" at bounding box center [614, 289] width 55 height 17
